Goal: Obtain resource: Download file/media

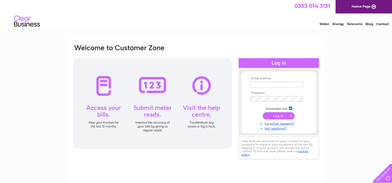
click at [285, 84] on input "text" at bounding box center [276, 85] width 53 height 6
type input "[EMAIL_ADDRESS][DOMAIN_NAME]"
click at [263, 113] on input "submit" at bounding box center [279, 116] width 32 height 7
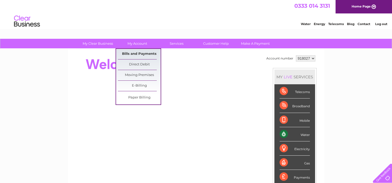
click at [139, 53] on link "Bills and Payments" at bounding box center [139, 54] width 43 height 10
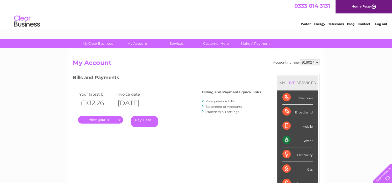
click at [221, 101] on link "View previous bills" at bounding box center [220, 102] width 29 height 4
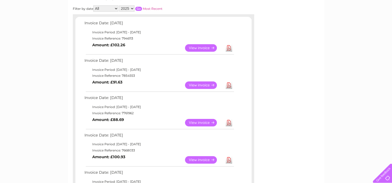
scroll to position [65, 0]
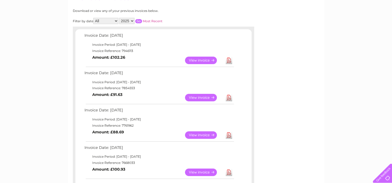
click at [205, 61] on link "View" at bounding box center [204, 61] width 38 height 8
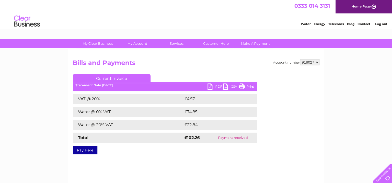
scroll to position [20, 0]
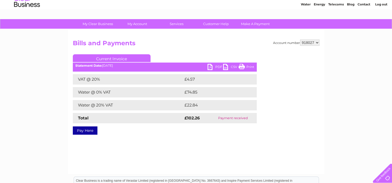
click at [216, 65] on link "PDF" at bounding box center [216, 68] width 16 height 8
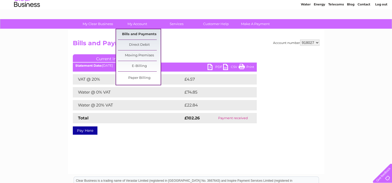
click at [140, 33] on link "Bills and Payments" at bounding box center [139, 34] width 43 height 10
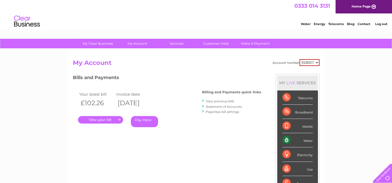
click at [224, 101] on link "View previous bills" at bounding box center [220, 102] width 29 height 4
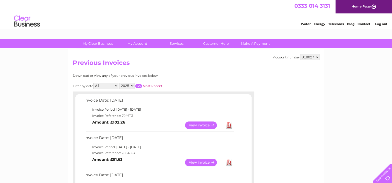
click at [203, 164] on link "View" at bounding box center [204, 163] width 38 height 8
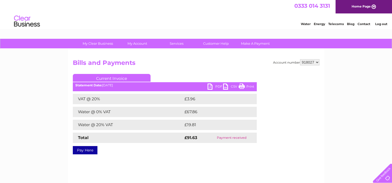
click at [217, 89] on link "PDF" at bounding box center [216, 88] width 16 height 8
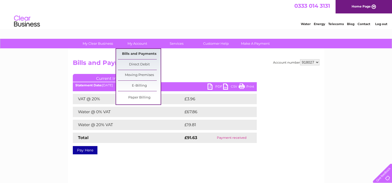
click at [134, 55] on link "Bills and Payments" at bounding box center [139, 54] width 43 height 10
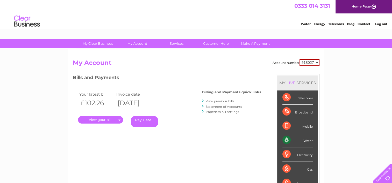
click at [218, 100] on link "View previous bills" at bounding box center [220, 102] width 29 height 4
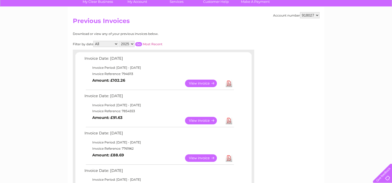
scroll to position [45, 0]
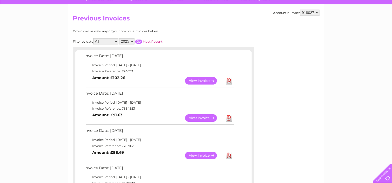
click at [200, 156] on link "View" at bounding box center [204, 156] width 38 height 8
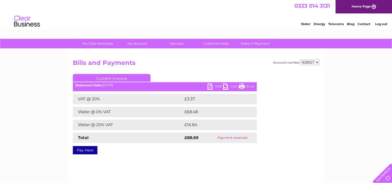
click at [218, 88] on link "PDF" at bounding box center [216, 88] width 16 height 8
